Goal: Information Seeking & Learning: Learn about a topic

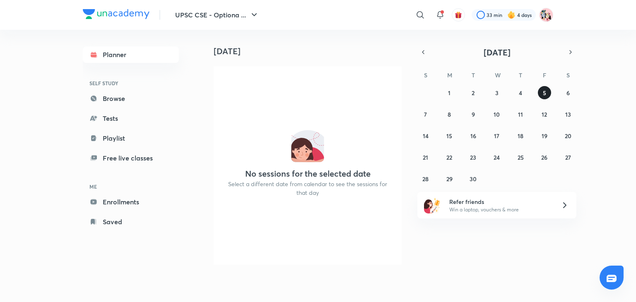
click at [550, 90] on button "5" at bounding box center [544, 92] width 13 height 13
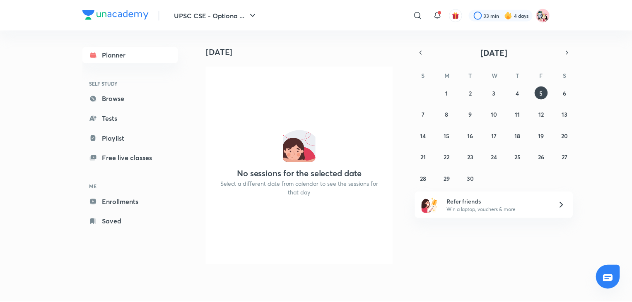
scroll to position [0, 8]
click at [419, 13] on icon at bounding box center [421, 15] width 10 height 10
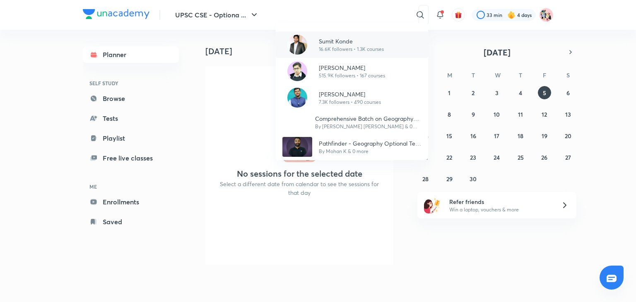
click at [375, 48] on p "16.6K followers • 1.3K courses" at bounding box center [351, 49] width 65 height 7
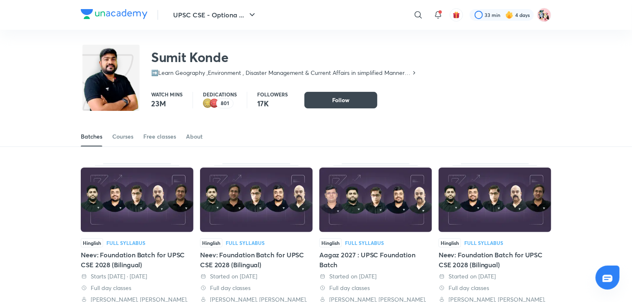
click at [150, 184] on img at bounding box center [137, 200] width 113 height 65
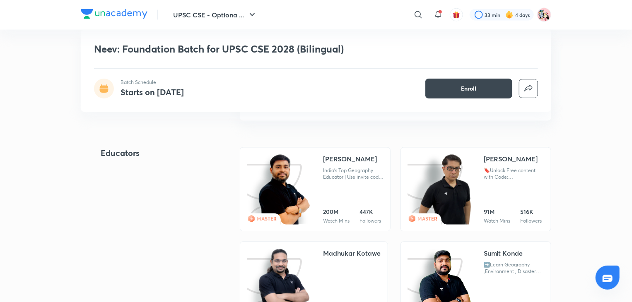
scroll to position [768, 0]
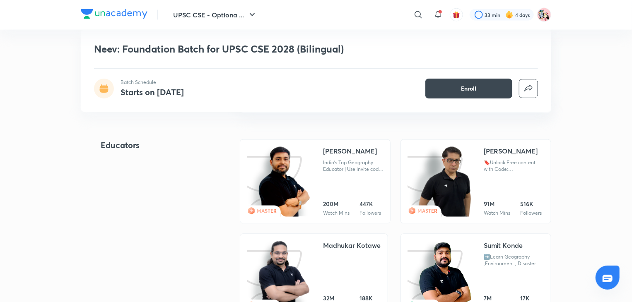
click at [357, 162] on div "India's Top Geography Educator | Use invite code - 'SGYT10' to Unlock my Free C…" at bounding box center [353, 166] width 60 height 13
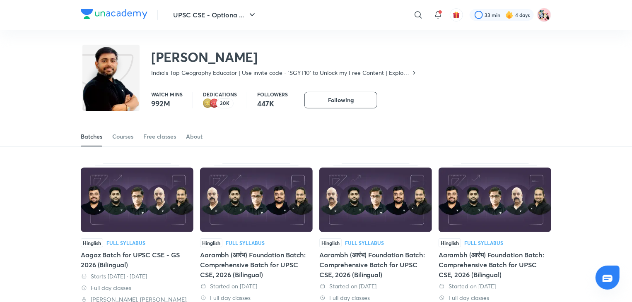
click at [268, 217] on img at bounding box center [256, 200] width 113 height 65
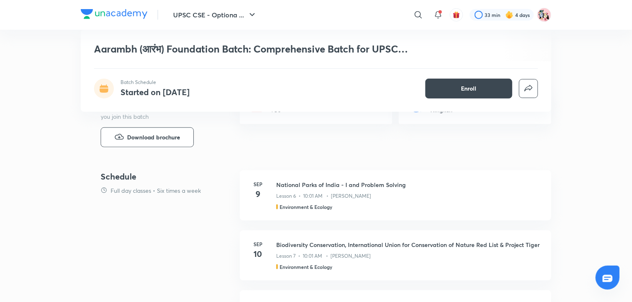
scroll to position [338, 0]
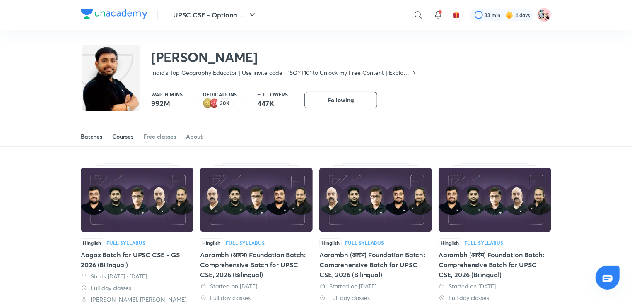
click at [123, 140] on div "Courses" at bounding box center [122, 137] width 21 height 8
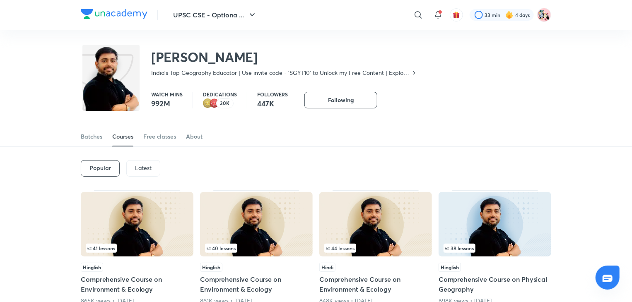
click at [134, 204] on img at bounding box center [137, 224] width 113 height 65
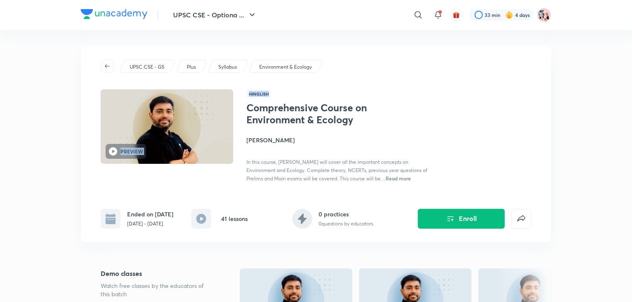
drag, startPoint x: 632, startPoint y: 39, endPoint x: 635, endPoint y: 75, distance: 35.3
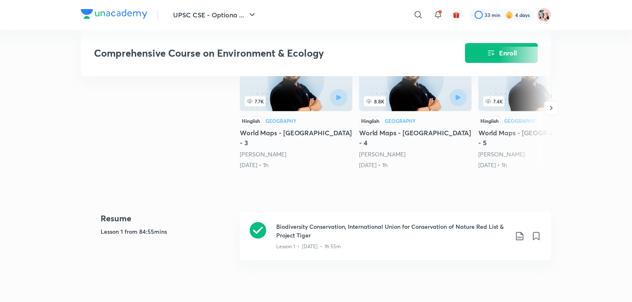
scroll to position [210, 0]
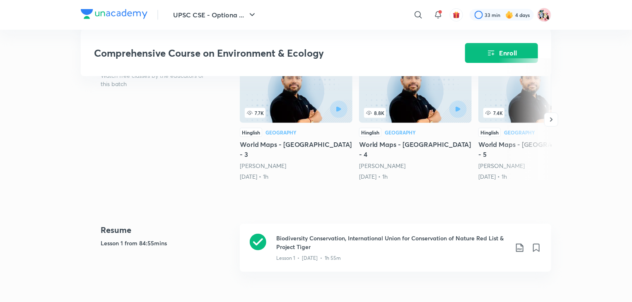
click at [331, 114] on div at bounding box center [321, 109] width 51 height 17
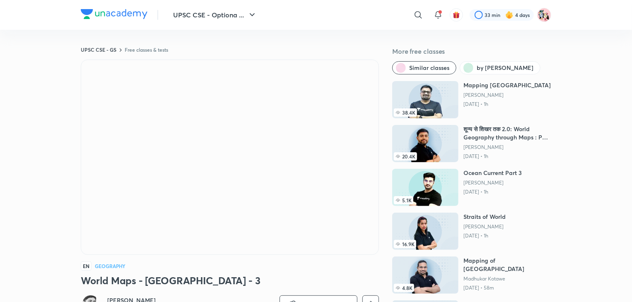
click at [439, 100] on img at bounding box center [425, 99] width 66 height 37
